Goal: Complete application form: Complete application form

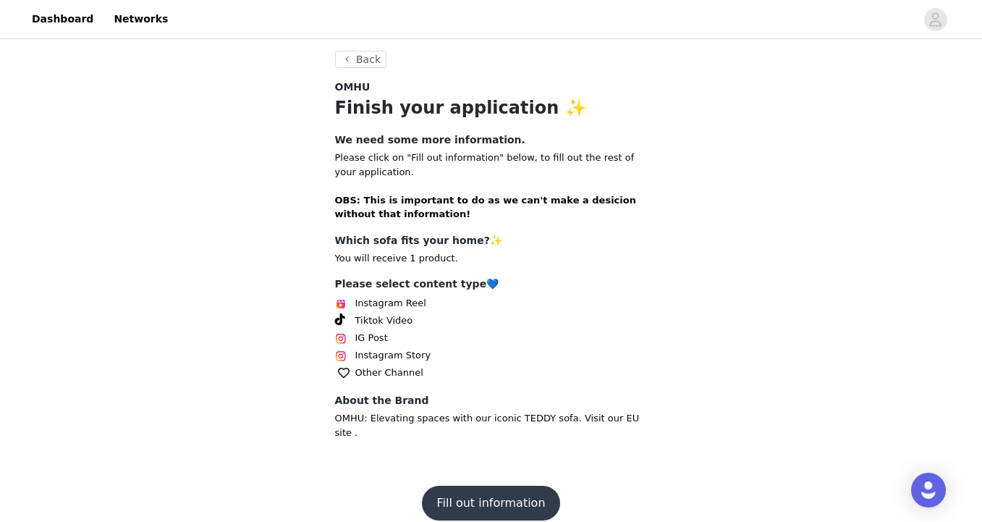
scroll to position [263, 0]
click at [477, 486] on button "Fill out information" at bounding box center [490, 503] width 137 height 35
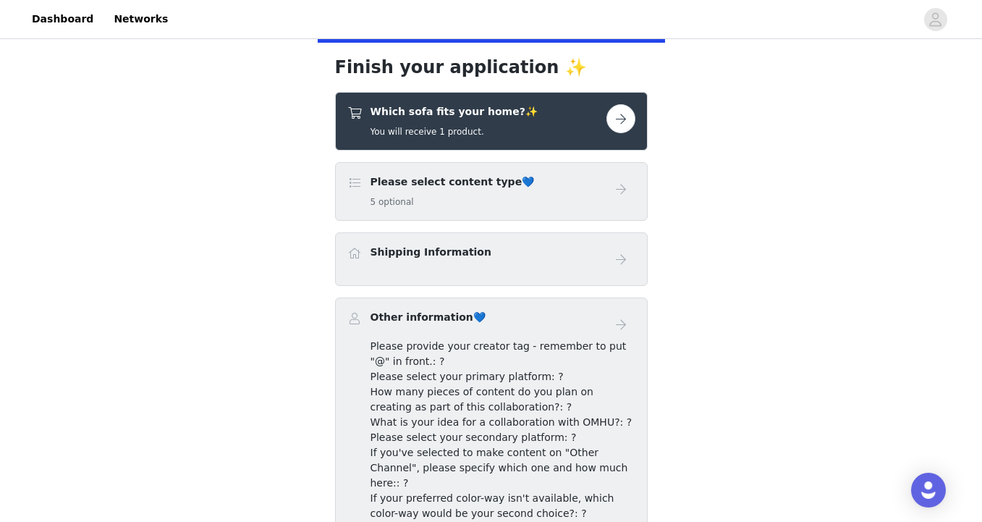
scroll to position [260, 0]
click at [621, 115] on button "button" at bounding box center [620, 118] width 29 height 29
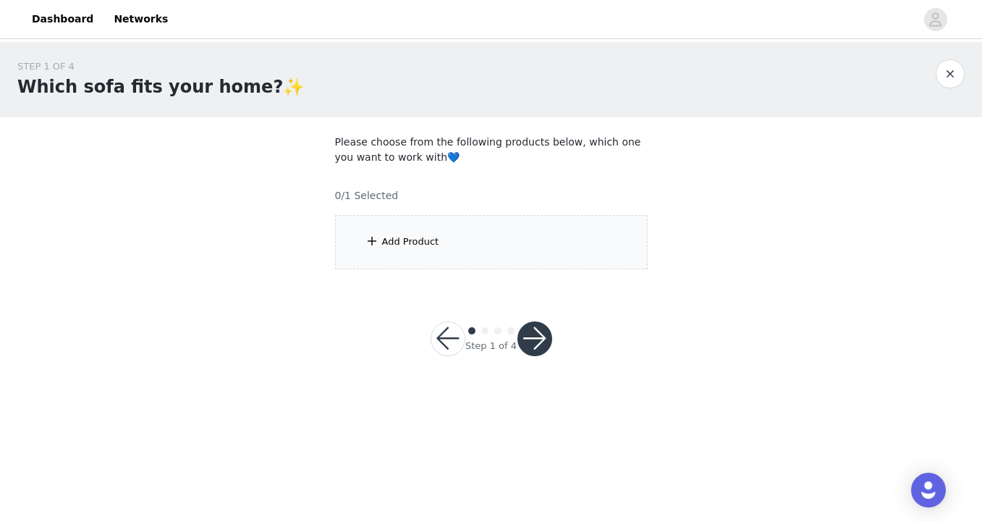
click at [439, 246] on div "Add Product" at bounding box center [491, 242] width 312 height 54
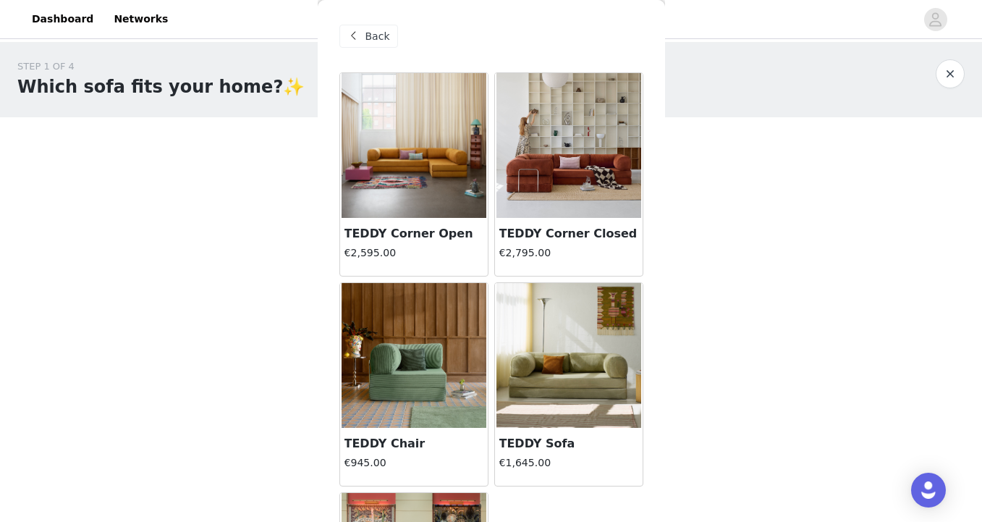
click at [573, 178] on img at bounding box center [568, 145] width 145 height 145
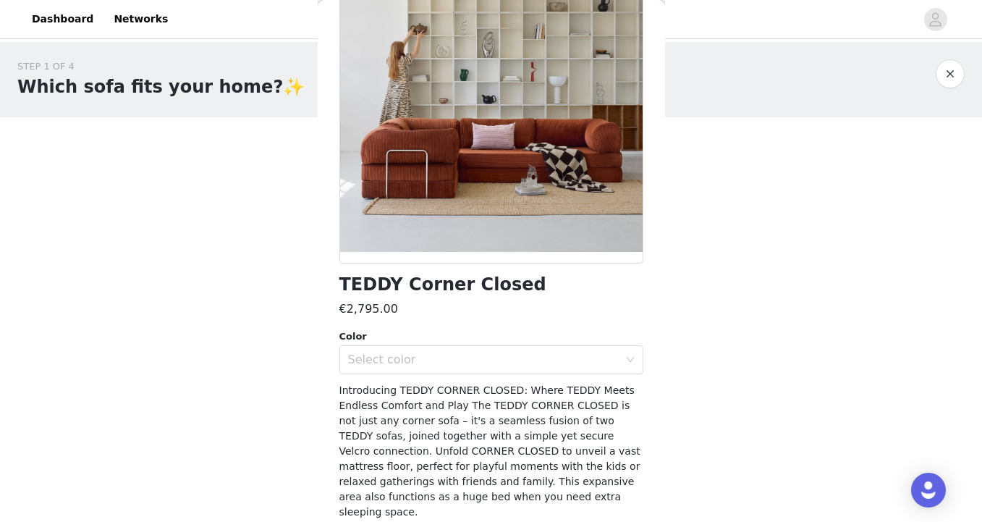
scroll to position [137, 0]
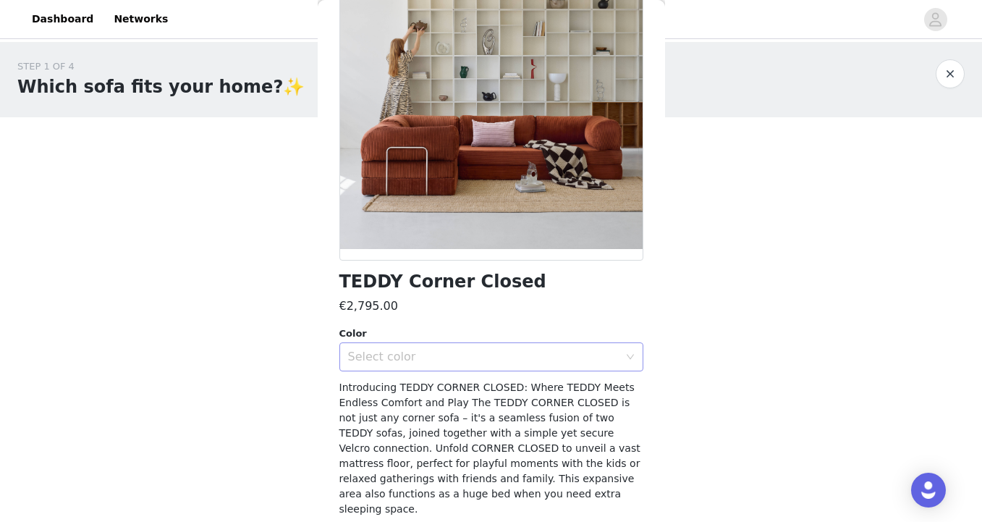
click at [470, 350] on div "Select color" at bounding box center [483, 356] width 271 height 14
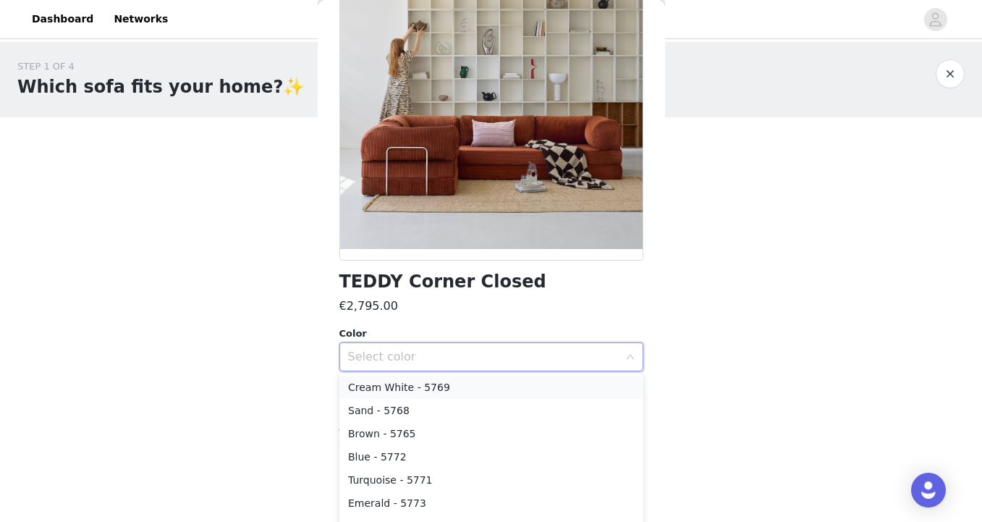
scroll to position [0, 0]
click at [434, 390] on li "Cream White - 5769" at bounding box center [491, 387] width 304 height 23
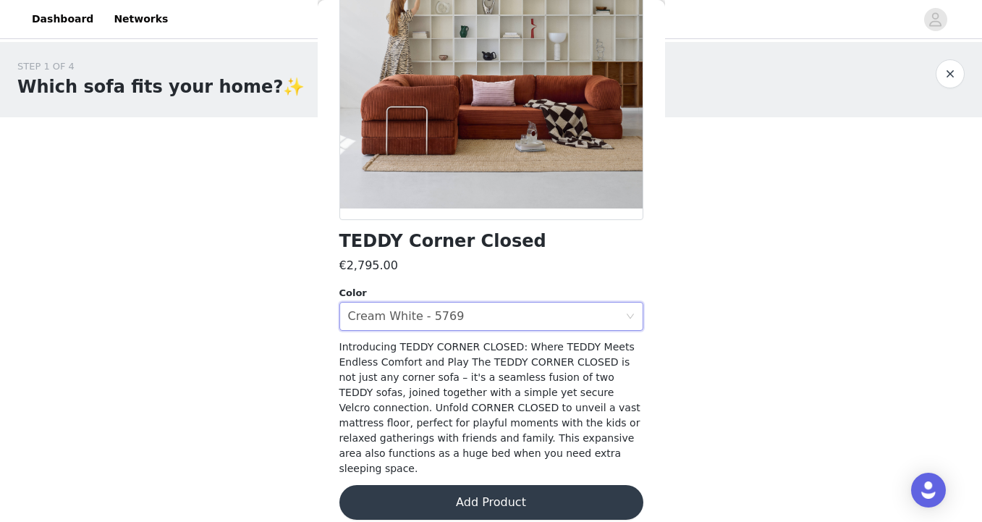
scroll to position [177, 0]
click at [488, 485] on button "Add Product" at bounding box center [491, 502] width 304 height 35
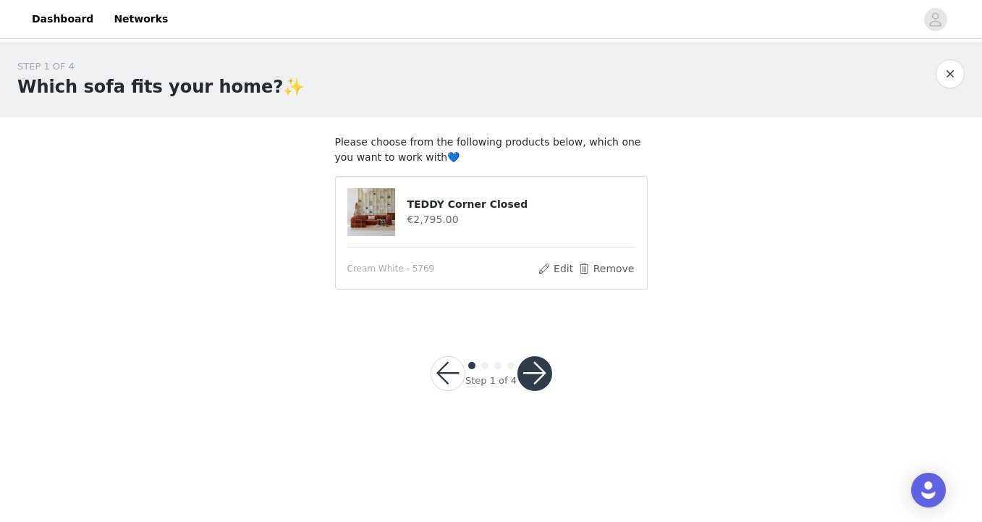
click at [531, 381] on button "button" at bounding box center [534, 373] width 35 height 35
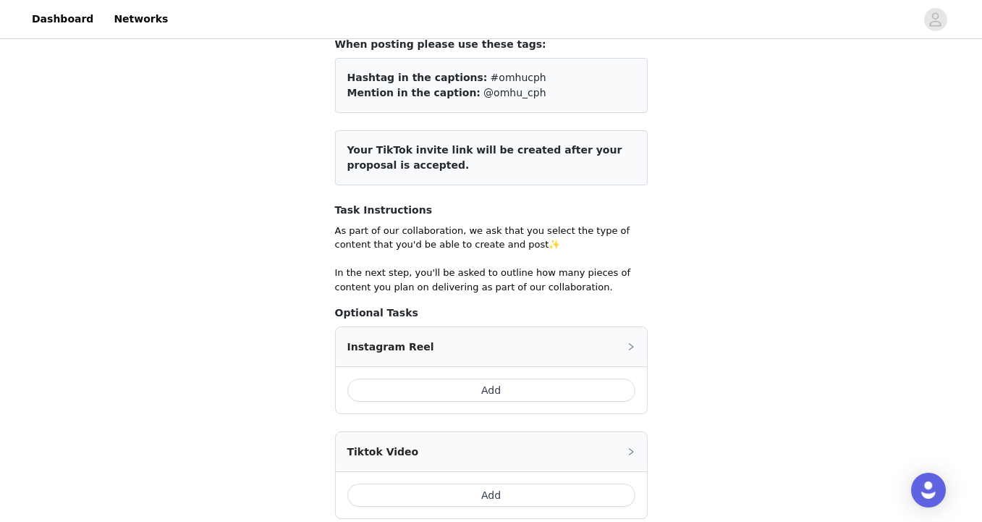
scroll to position [109, 0]
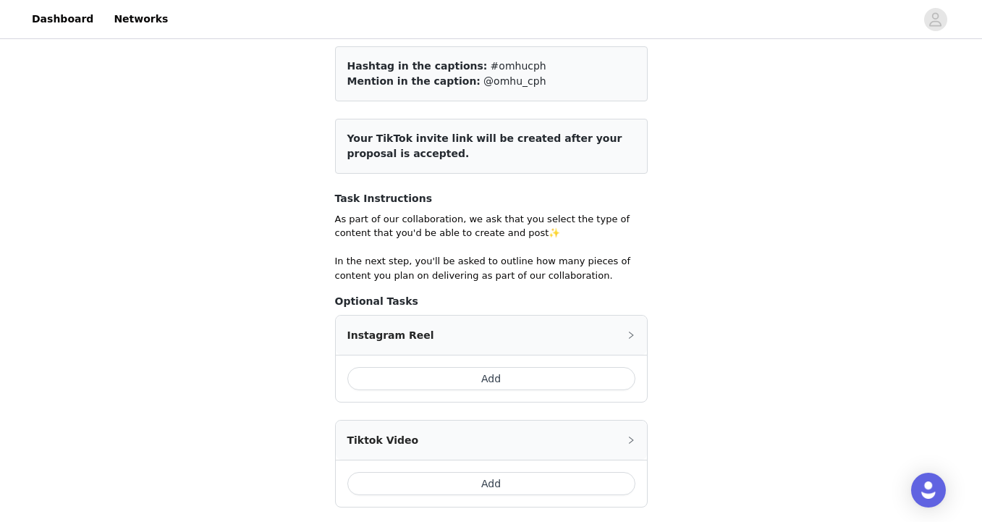
click at [492, 378] on button "Add" at bounding box center [491, 378] width 288 height 23
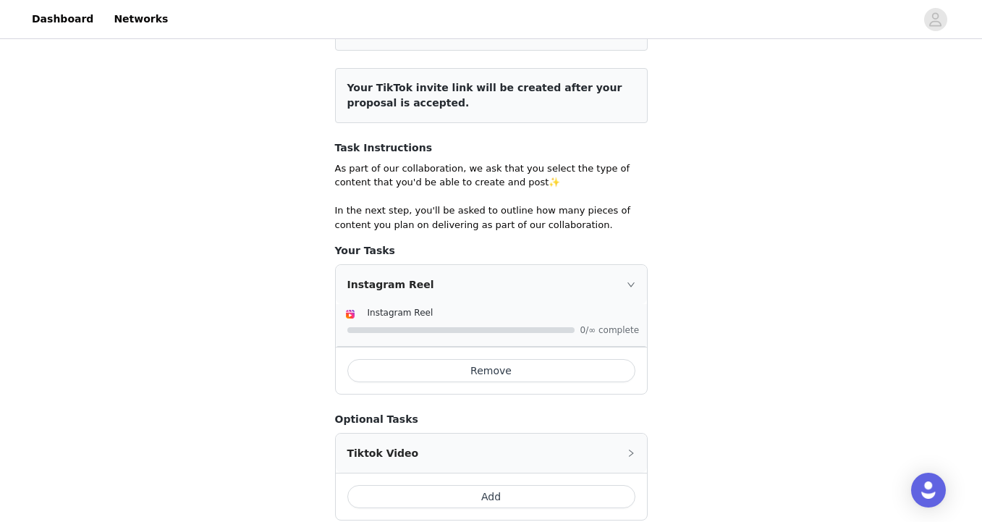
scroll to position [99, 0]
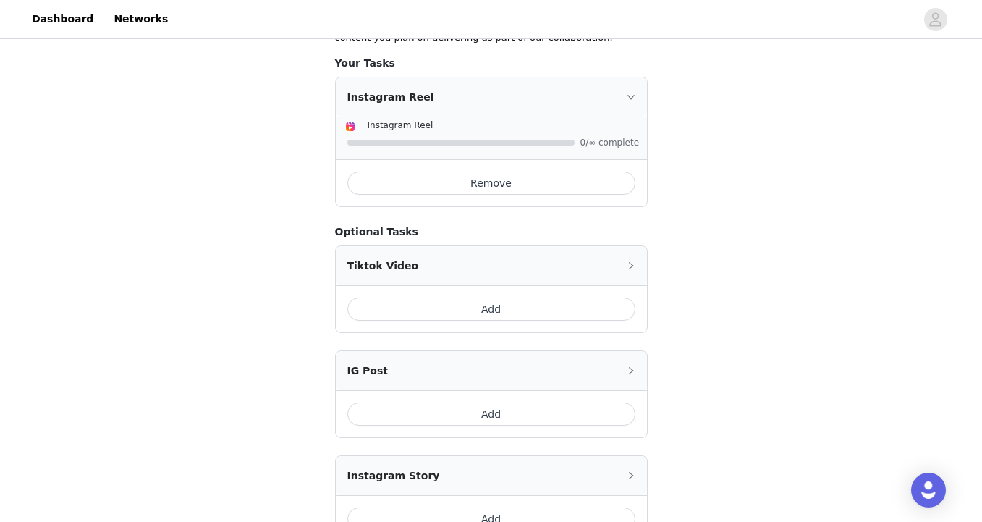
click at [509, 310] on button "Add" at bounding box center [491, 308] width 288 height 23
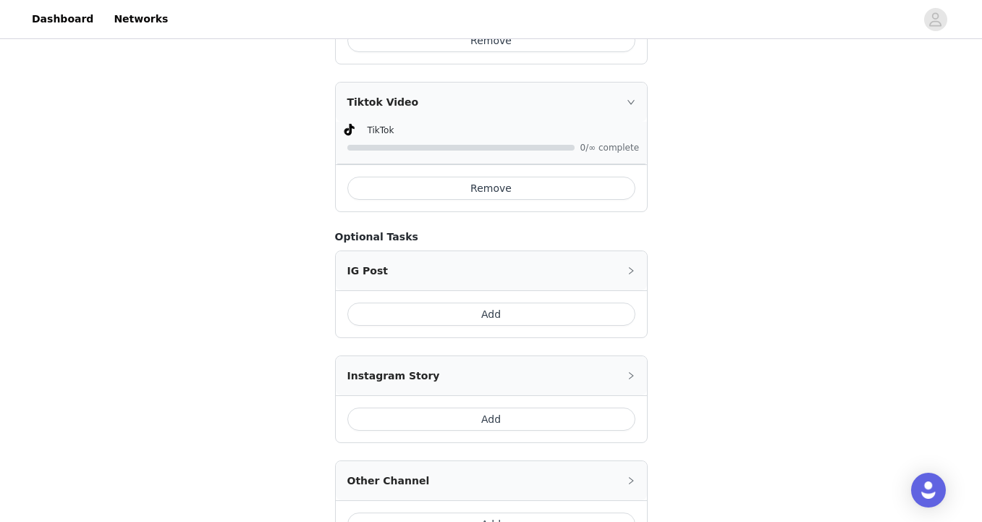
scroll to position [548, 0]
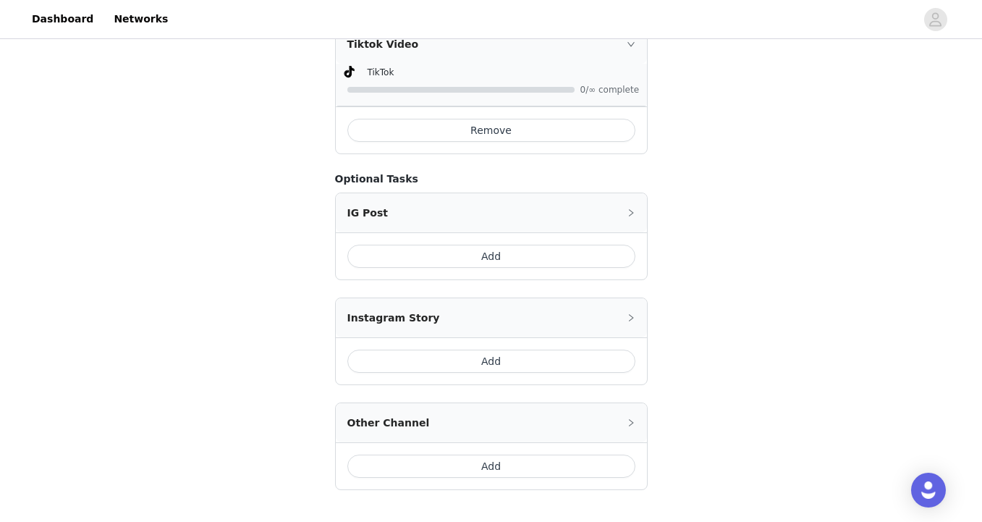
click at [487, 355] on button "Add" at bounding box center [491, 360] width 288 height 23
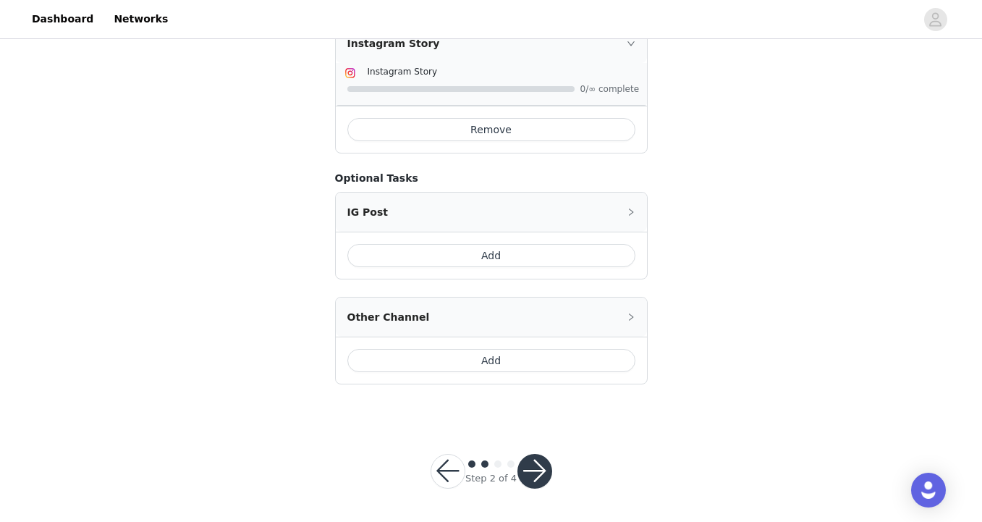
scroll to position [695, 0]
click at [537, 476] on button "button" at bounding box center [534, 471] width 35 height 35
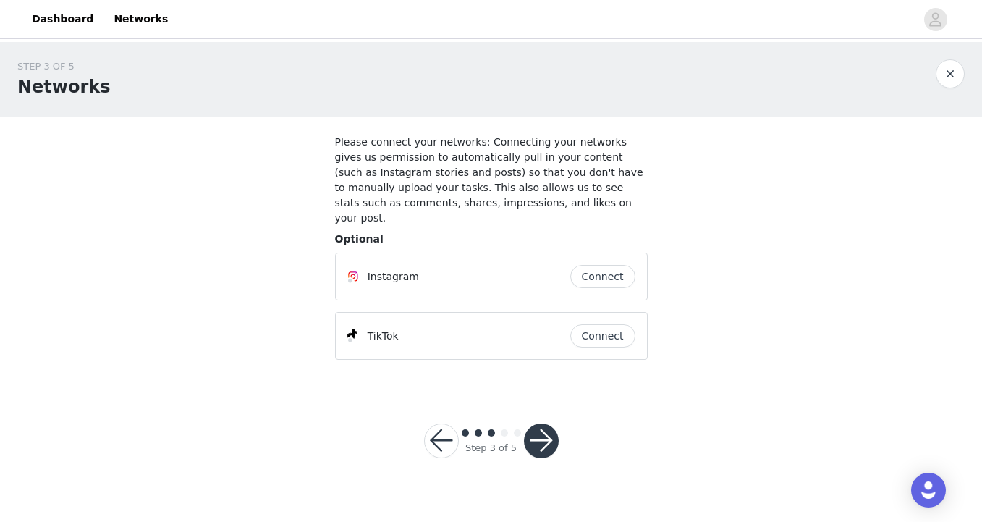
click at [593, 265] on button "Connect" at bounding box center [602, 276] width 65 height 23
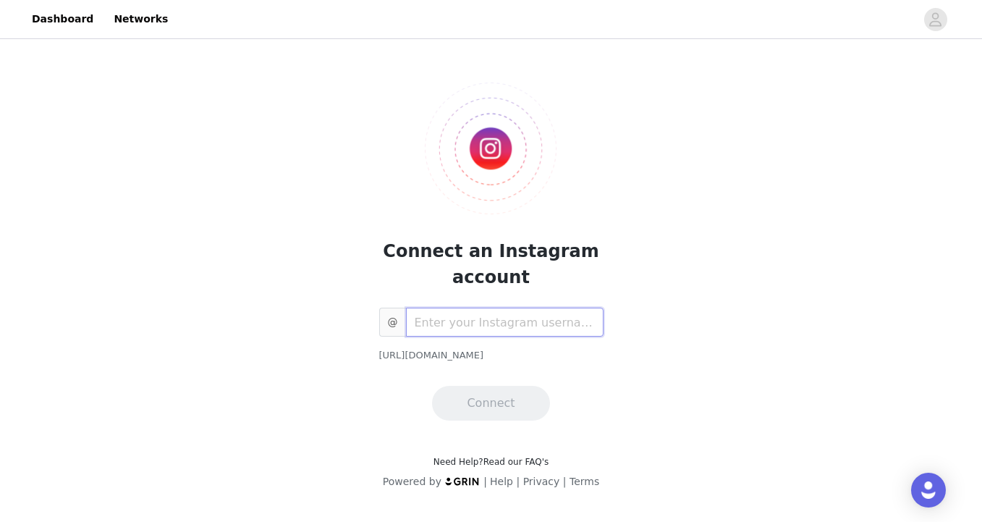
type input "@"
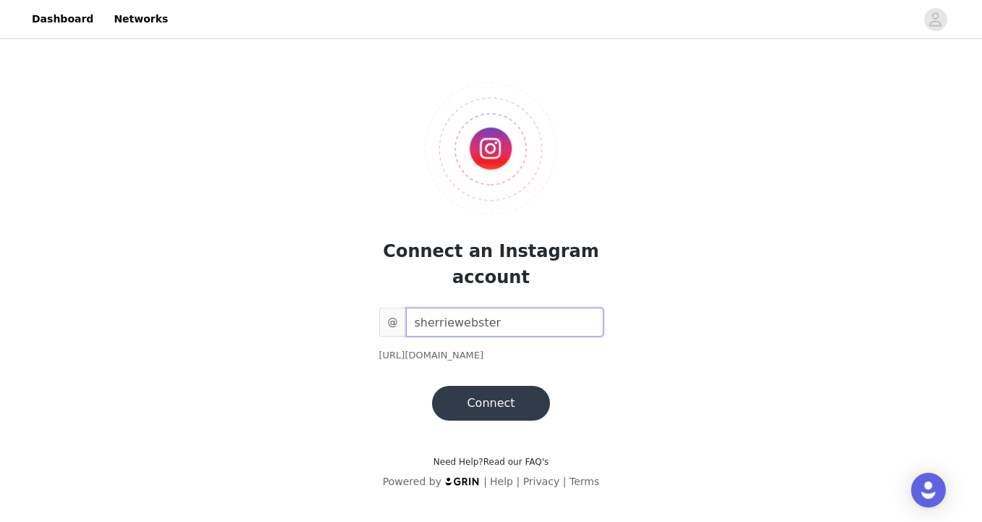
type input "sherriewebster"
click at [479, 398] on button "Connect" at bounding box center [490, 403] width 117 height 35
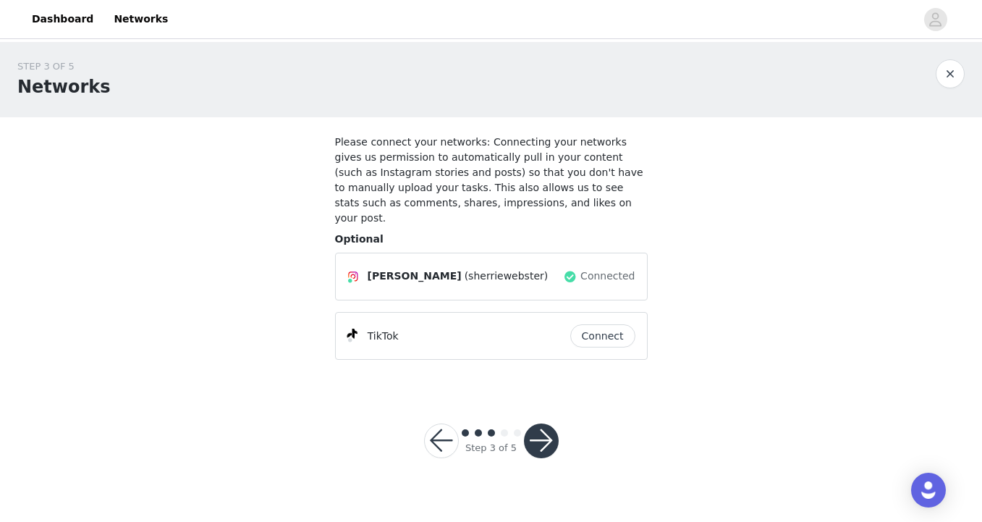
click at [544, 427] on button "button" at bounding box center [541, 440] width 35 height 35
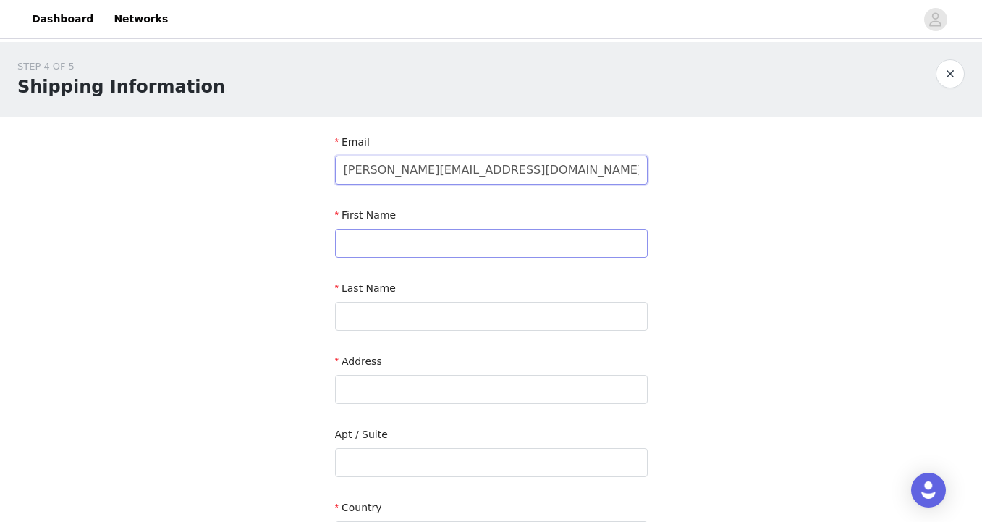
type input "[PERSON_NAME][EMAIL_ADDRESS][DOMAIN_NAME]"
type input "[PERSON_NAME]"
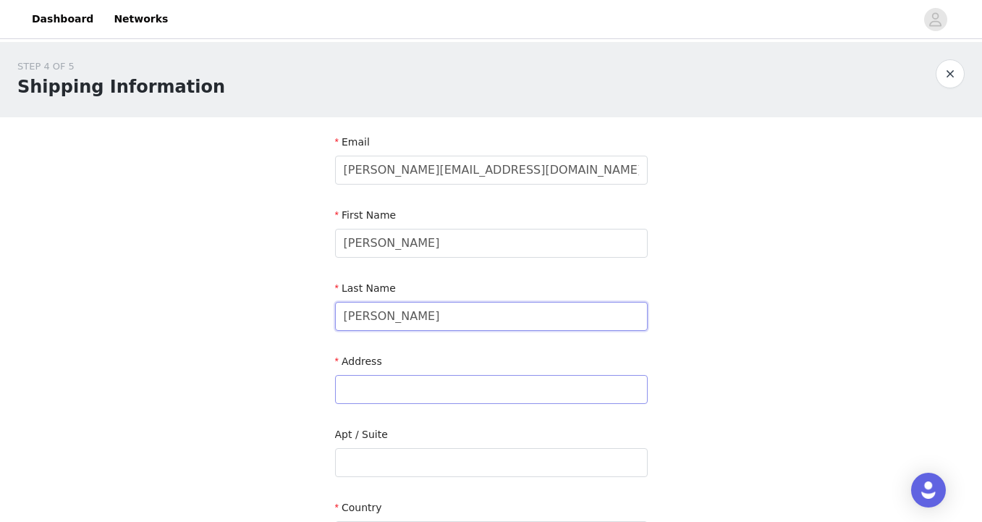
type input "[PERSON_NAME]"
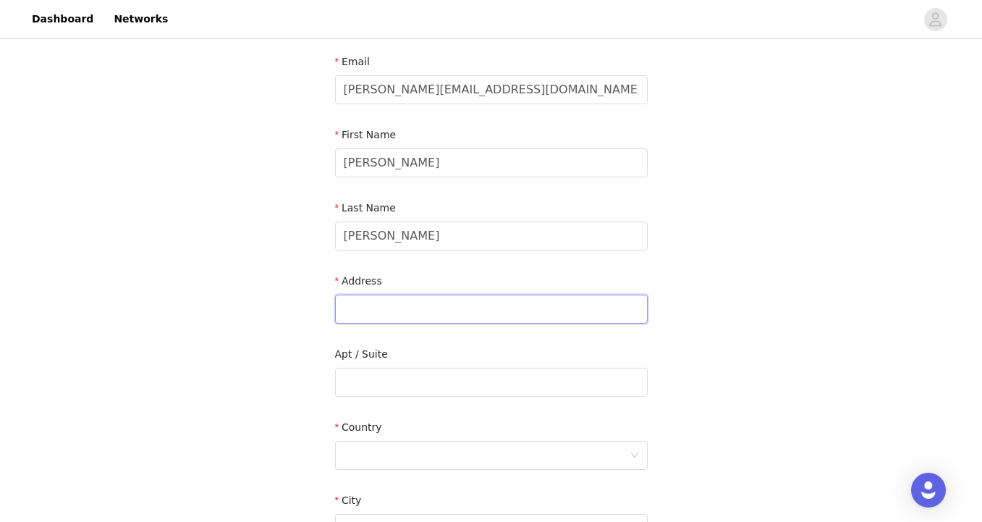
scroll to position [83, 0]
paste input "27 Monarch Mews"
type input "27 Monarch Mews"
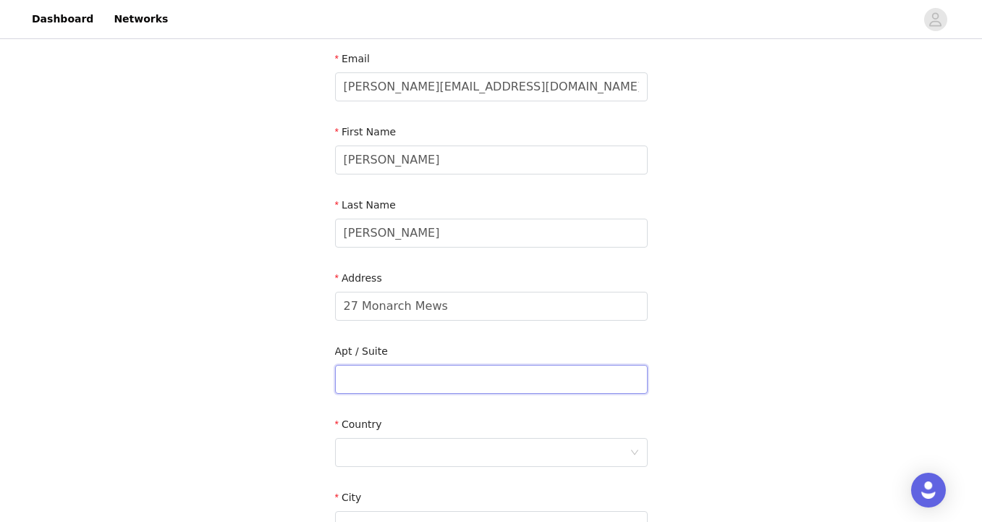
click at [493, 383] on input "text" at bounding box center [491, 379] width 312 height 29
click at [384, 446] on div at bounding box center [487, 451] width 286 height 27
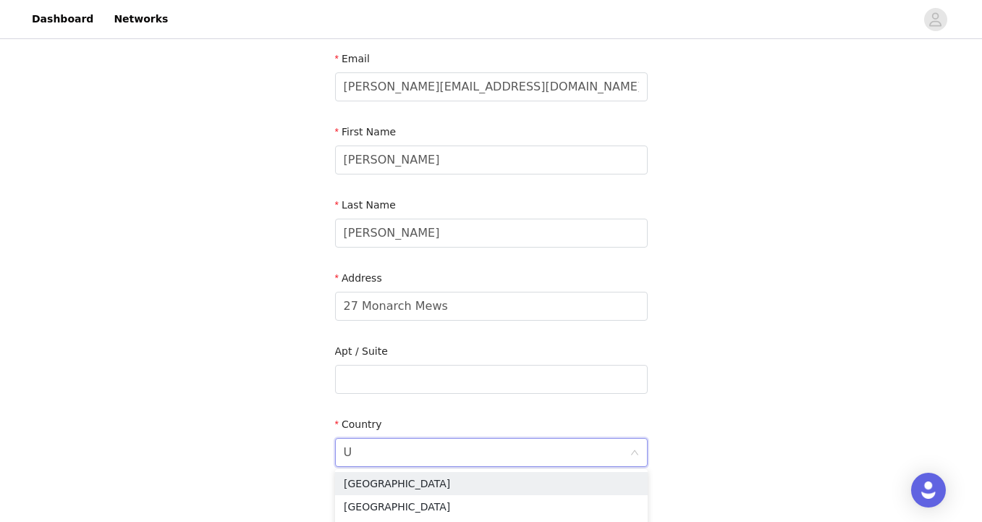
type input "UN"
click at [401, 498] on li "[GEOGRAPHIC_DATA]" at bounding box center [491, 506] width 312 height 23
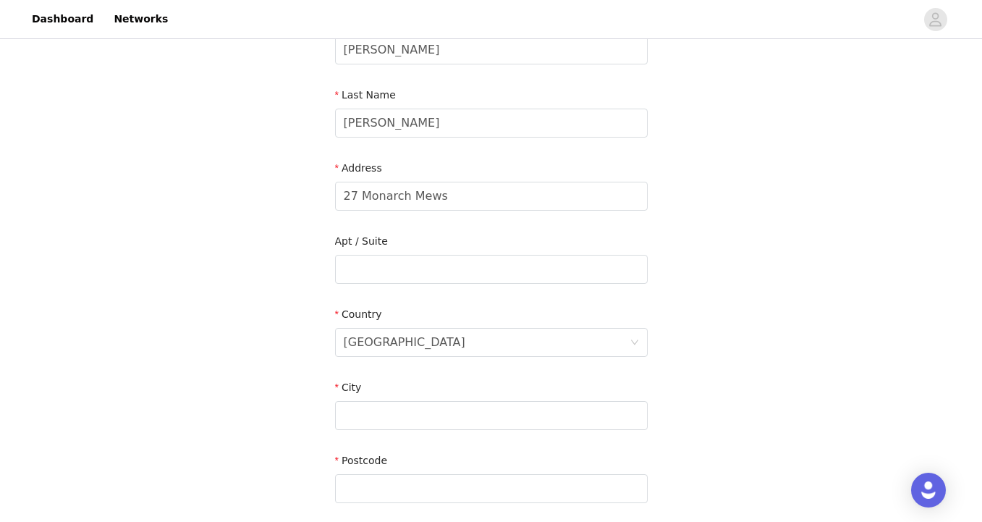
scroll to position [198, 0]
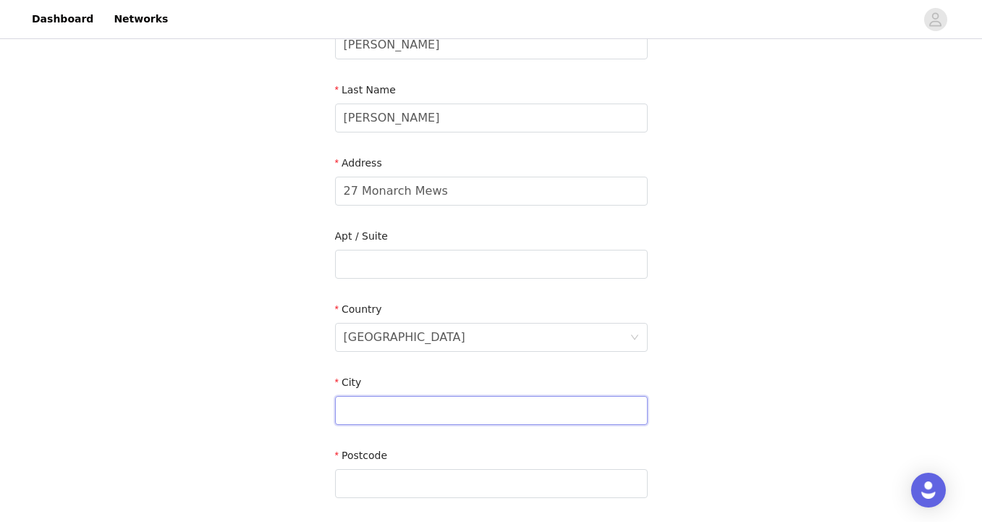
paste input "Sw16 3hn, [GEOGRAPHIC_DATA]"
drag, startPoint x: 401, startPoint y: 407, endPoint x: 298, endPoint y: 406, distance: 102.7
click at [298, 406] on div "STEP 4 OF 5 Shipping Information Email [PERSON_NAME][EMAIL_ADDRESS][DOMAIN_NAME…" at bounding box center [491, 227] width 982 height 767
type input "[GEOGRAPHIC_DATA]"
paste input "Sw16 3hn, [GEOGRAPHIC_DATA]"
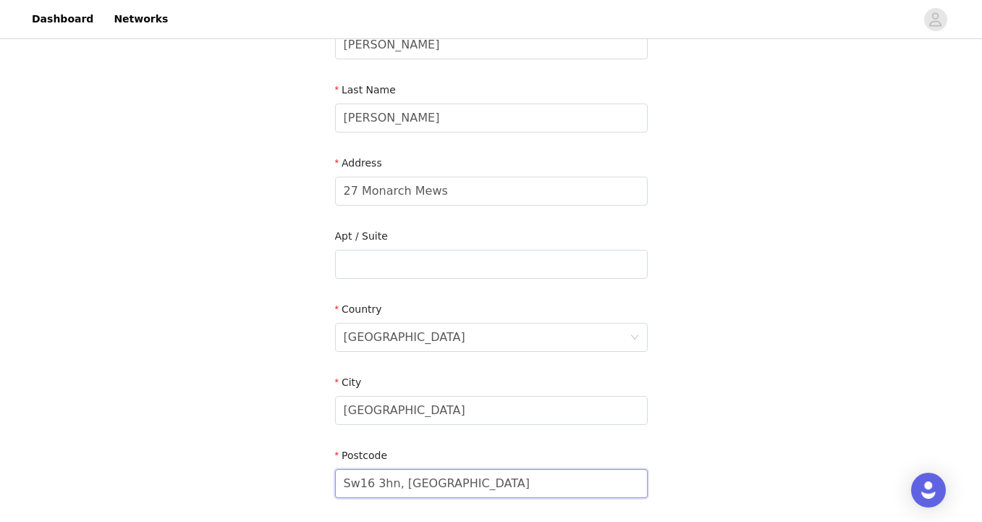
drag, startPoint x: 399, startPoint y: 483, endPoint x: 555, endPoint y: 481, distance: 155.5
click at [555, 481] on input "Sw16 3hn, [GEOGRAPHIC_DATA]" at bounding box center [491, 483] width 312 height 29
type input "Sw16 3hn"
click at [825, 443] on div "STEP 4 OF 5 Shipping Information Email [PERSON_NAME][EMAIL_ADDRESS][DOMAIN_NAME…" at bounding box center [491, 227] width 982 height 767
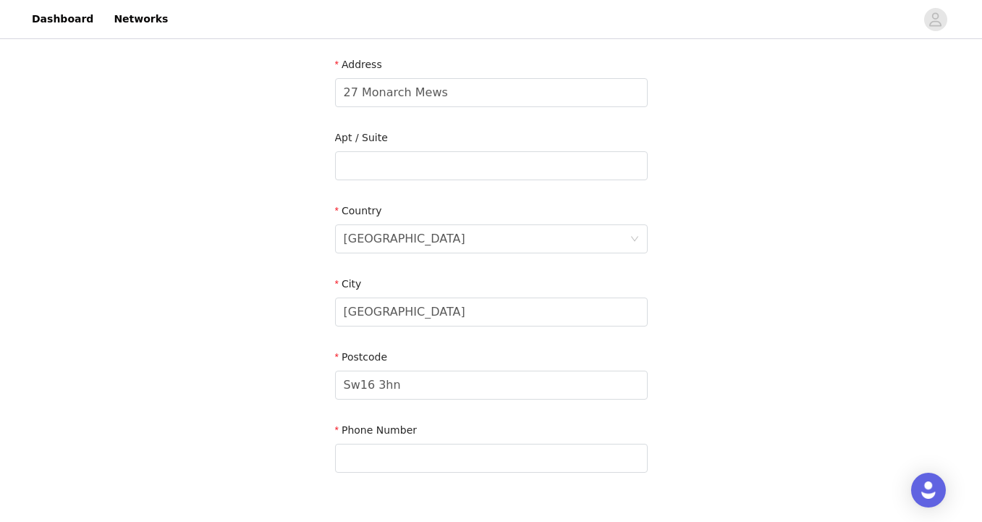
scroll to position [337, 0]
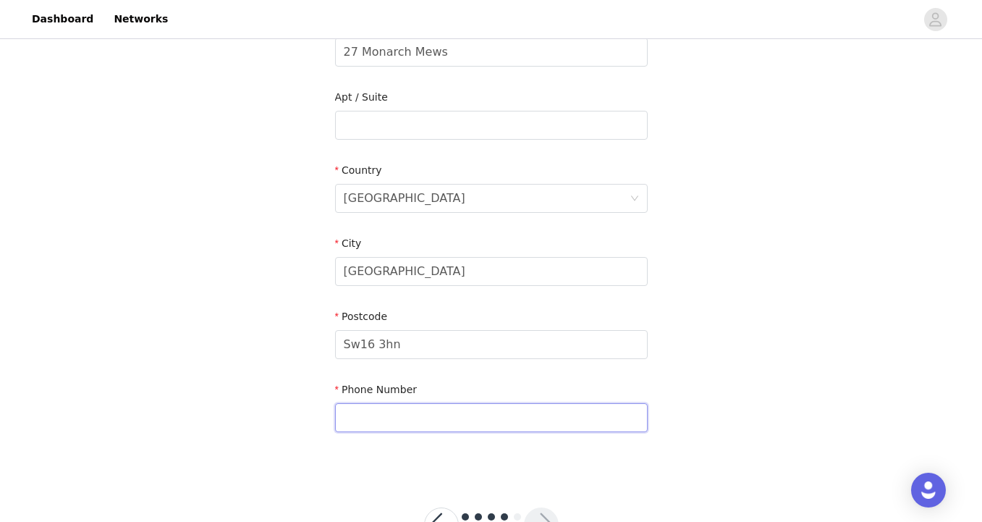
paste input "7808871039"
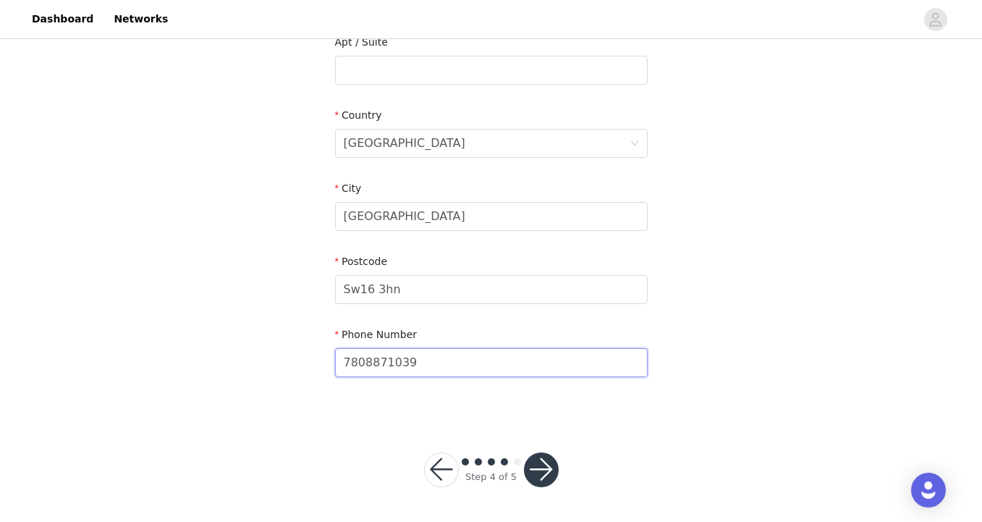
scroll to position [391, 0]
type input "7808871039"
click at [537, 456] on button "button" at bounding box center [541, 470] width 35 height 35
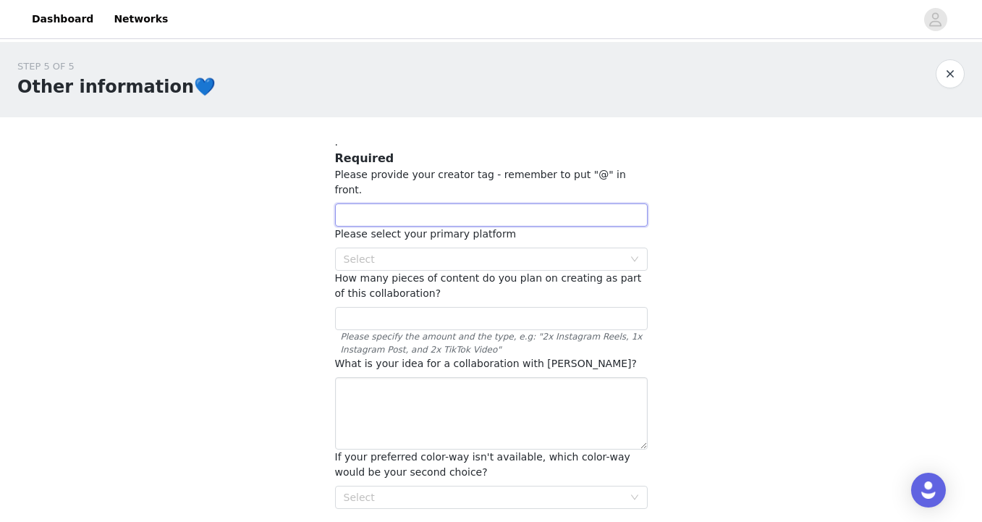
click at [509, 206] on input "text" at bounding box center [491, 214] width 312 height 23
click at [475, 252] on div "Select" at bounding box center [483, 259] width 279 height 14
type input "@sherriewebster"
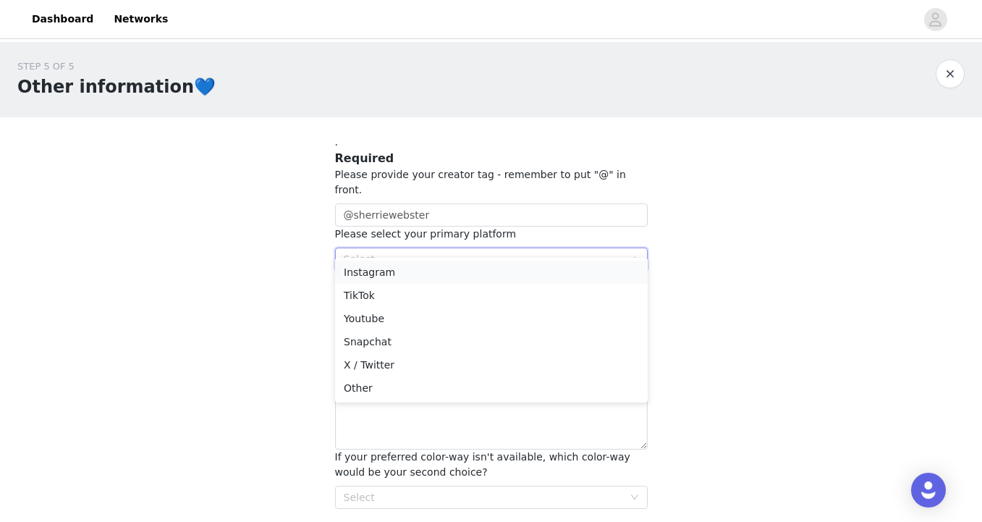
click at [395, 273] on li "Instagram" at bounding box center [491, 271] width 312 height 23
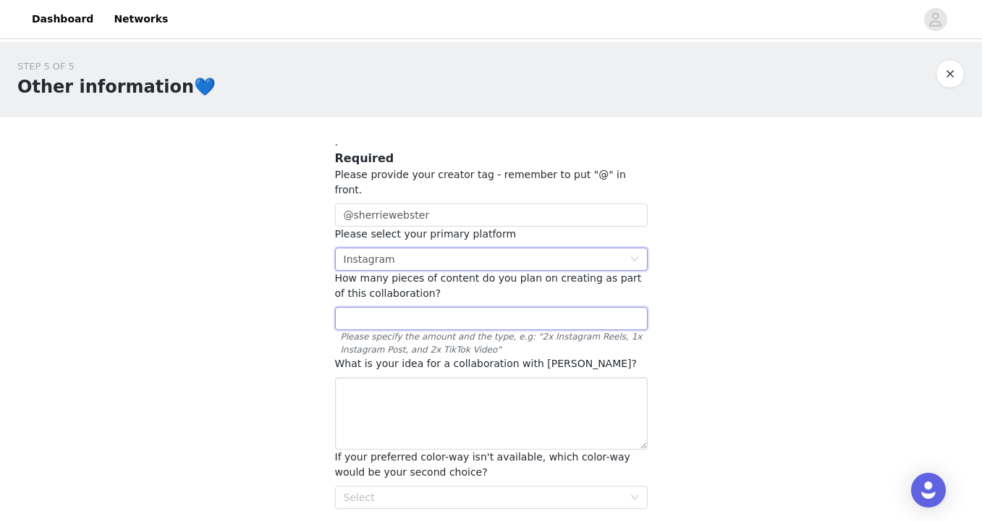
click at [394, 307] on input "text" at bounding box center [491, 318] width 312 height 23
type input "3"
click at [414, 380] on textarea at bounding box center [491, 413] width 312 height 72
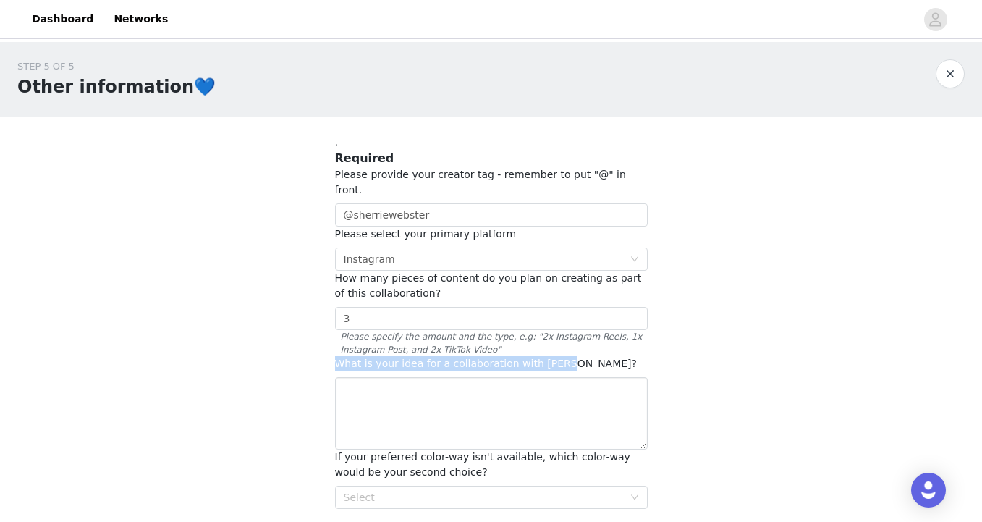
drag, startPoint x: 574, startPoint y: 348, endPoint x: 331, endPoint y: 342, distance: 243.1
click at [331, 342] on section ". Required Please provide your creator tag - remember to put "@" in front. @she…" at bounding box center [491, 396] width 347 height 558
copy span "What is your idea for a collaboration with [PERSON_NAME]?"
click at [522, 377] on textarea at bounding box center [491, 413] width 312 height 72
paste textarea "Moving Series: Part 1 | Part 2 [URL][DOMAIN_NAME] [URL][DOMAIN_NAME]"
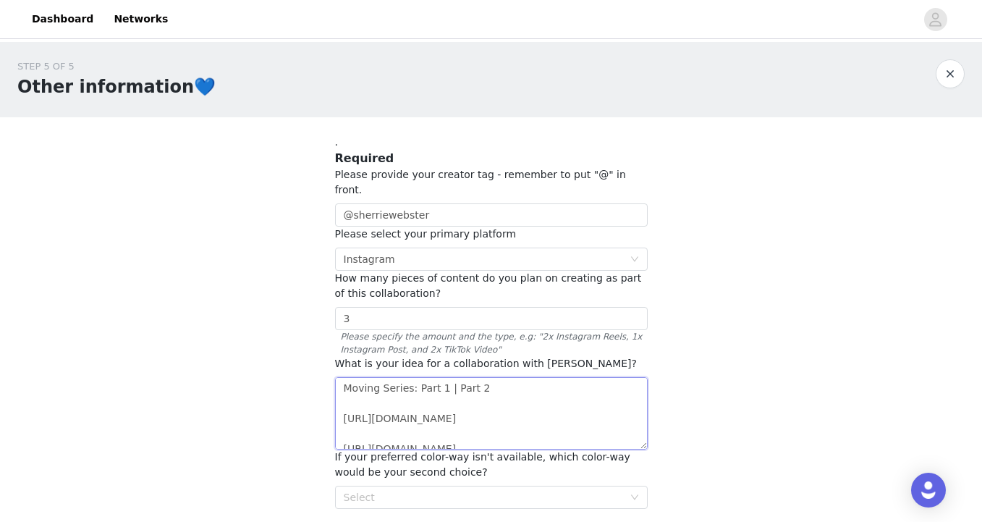
scroll to position [26, 0]
type textarea "Moving Series: Part 1 | Part 2 [URL][DOMAIN_NAME] [URL][DOMAIN_NAME]"
click at [689, 407] on div "STEP 5 OF 5 Other information💙 . Required Please provide your creator tag - rem…" at bounding box center [491, 358] width 982 height 633
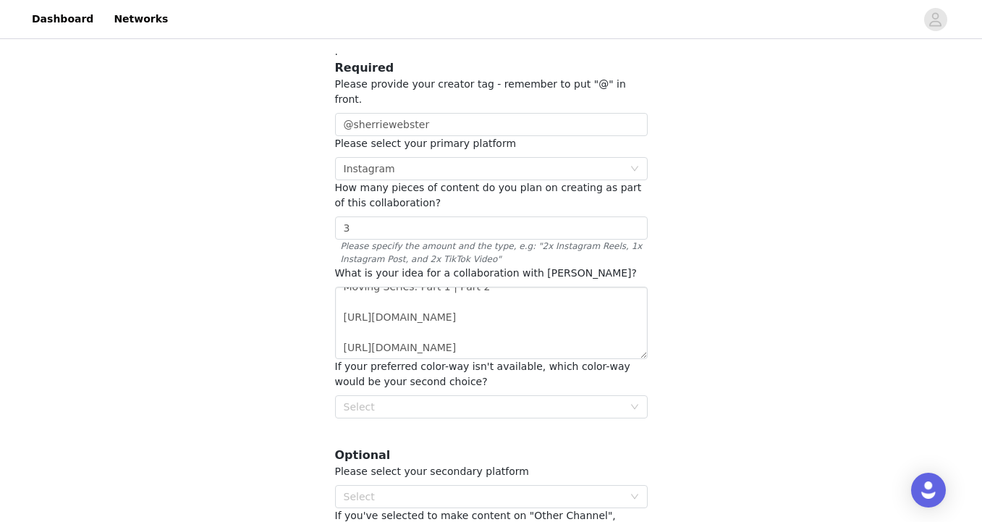
scroll to position [93, 0]
click at [566, 397] on div "Select" at bounding box center [483, 404] width 279 height 14
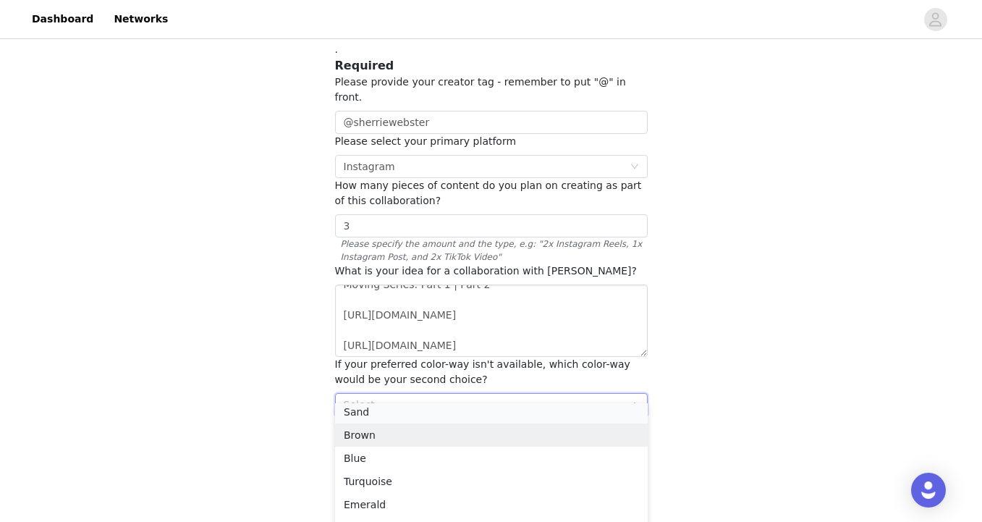
scroll to position [26, 0]
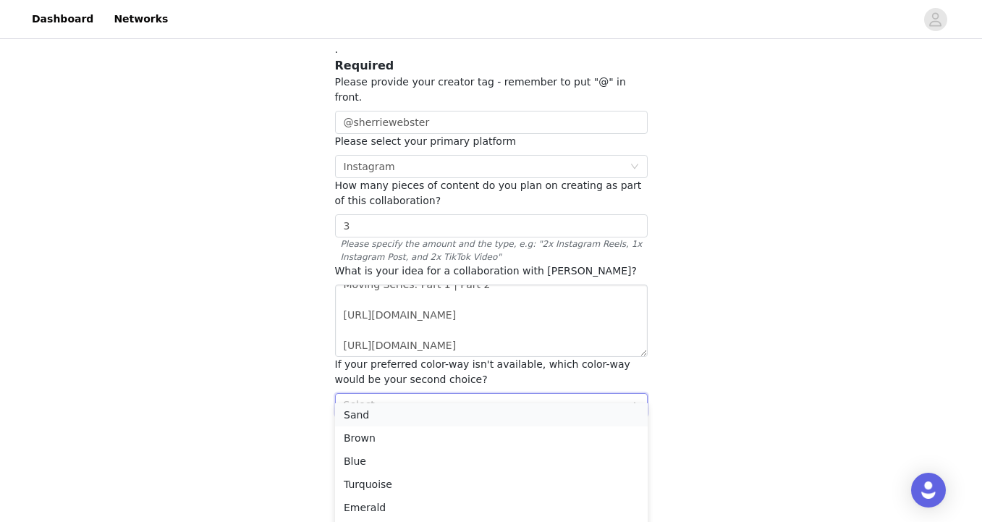
click at [365, 416] on li "Sand" at bounding box center [491, 414] width 312 height 23
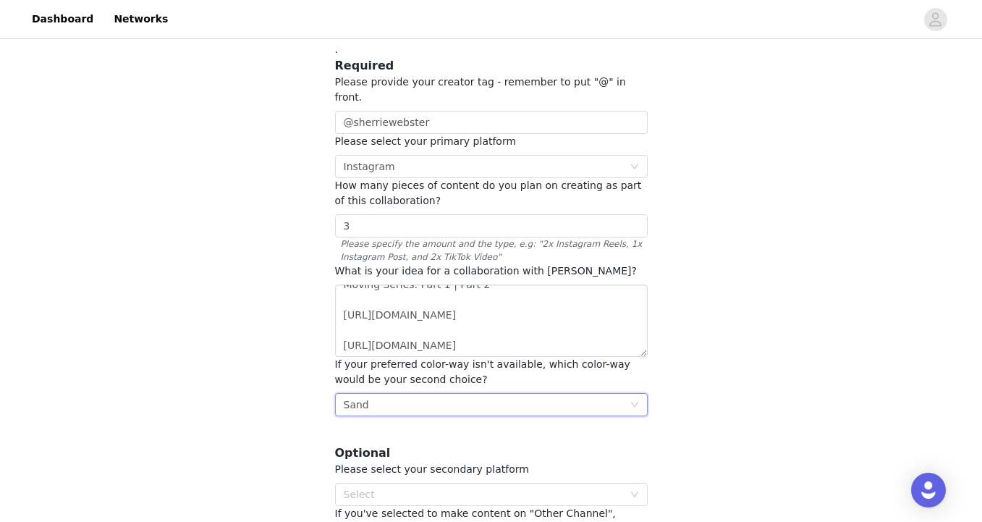
click at [309, 414] on div "STEP 5 OF 5 Other information💙 . Required Please provide your creator tag - rem…" at bounding box center [491, 265] width 982 height 633
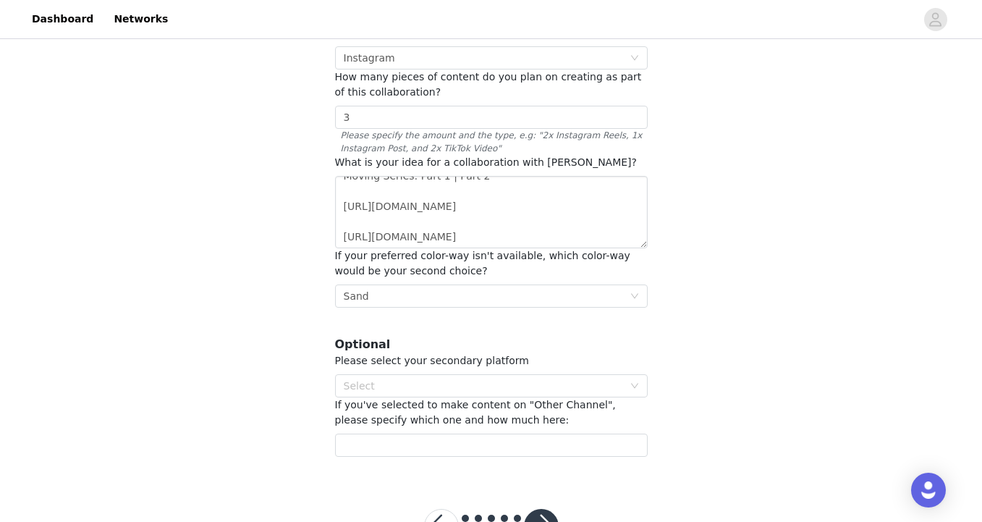
scroll to position [203, 0]
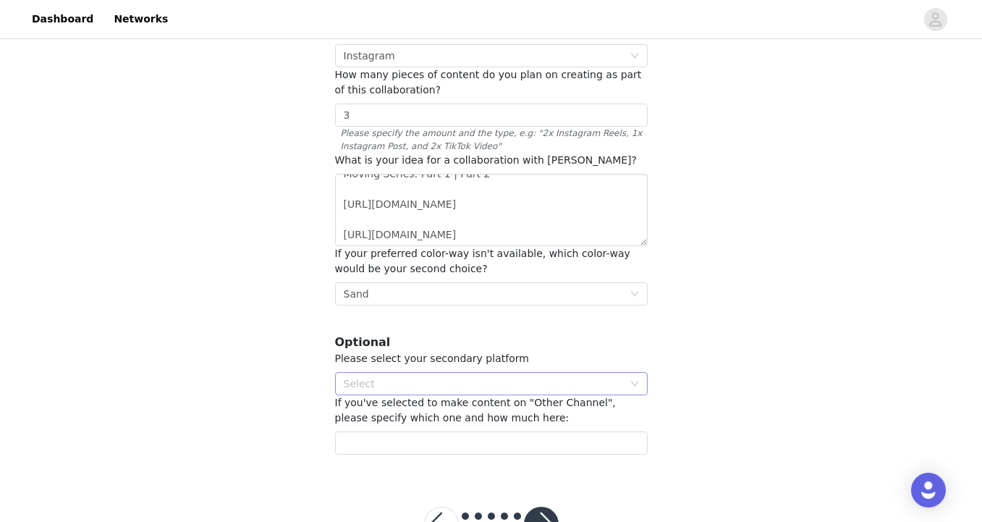
click at [380, 376] on div "Select" at bounding box center [483, 383] width 279 height 14
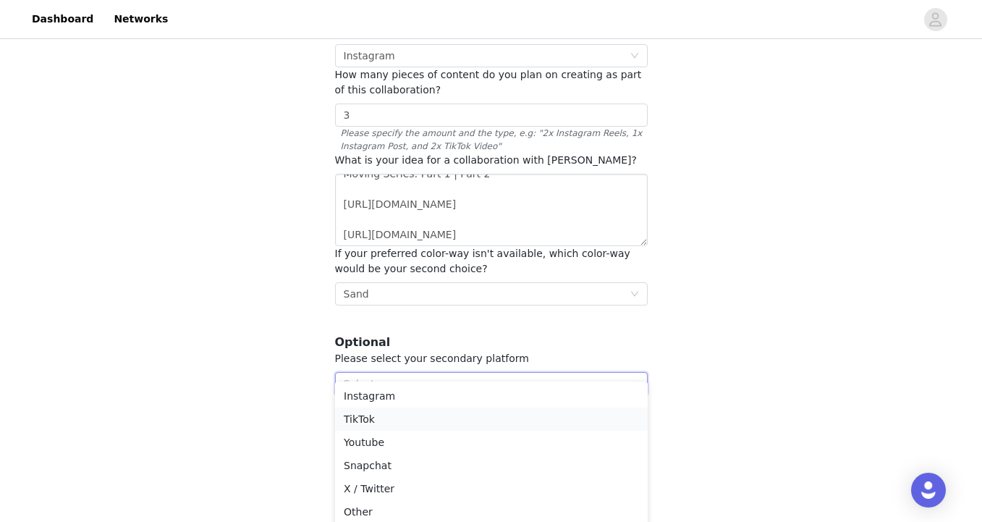
click at [365, 424] on li "TikTok" at bounding box center [491, 418] width 312 height 23
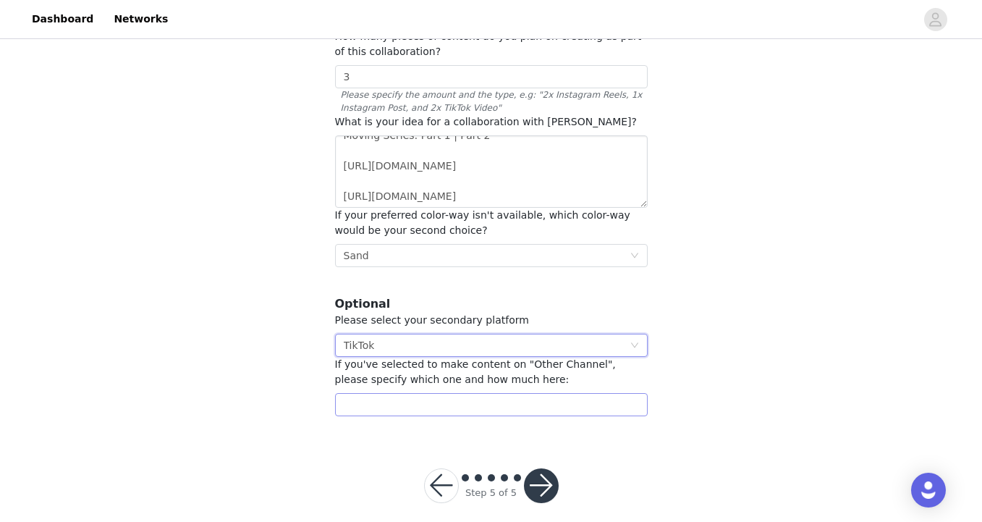
scroll to position [241, 0]
click at [470, 393] on input "text" at bounding box center [491, 404] width 312 height 23
click at [537, 469] on button "button" at bounding box center [541, 486] width 35 height 35
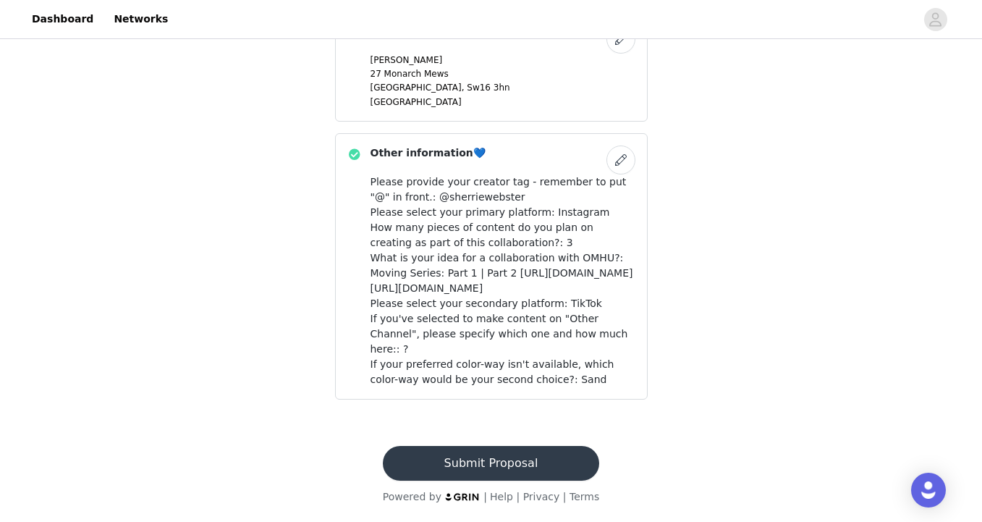
click at [498, 460] on button "Submit Proposal" at bounding box center [491, 463] width 216 height 35
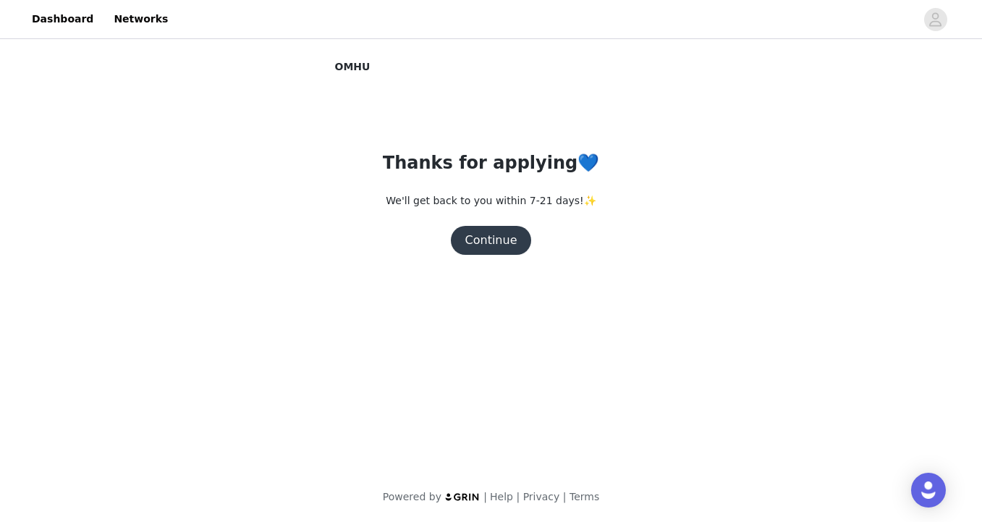
click at [498, 245] on button "Continue" at bounding box center [491, 240] width 81 height 29
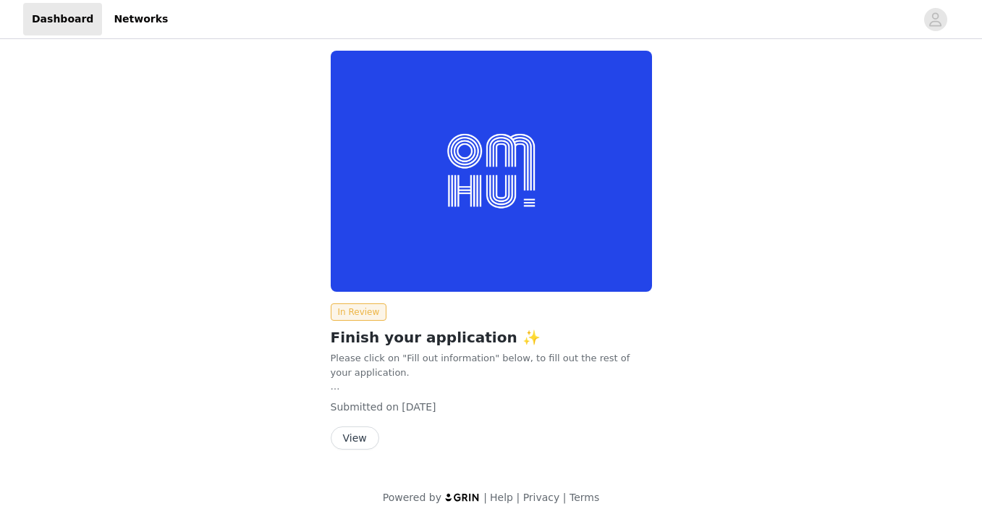
scroll to position [111, 0]
click at [350, 432] on button "View" at bounding box center [355, 438] width 48 height 23
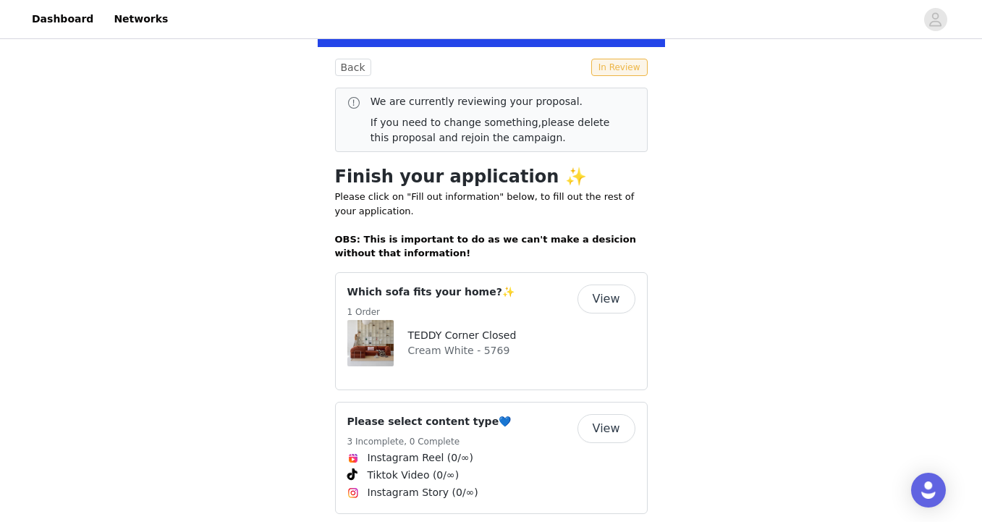
scroll to position [258, 0]
